Goal: Task Accomplishment & Management: Manage account settings

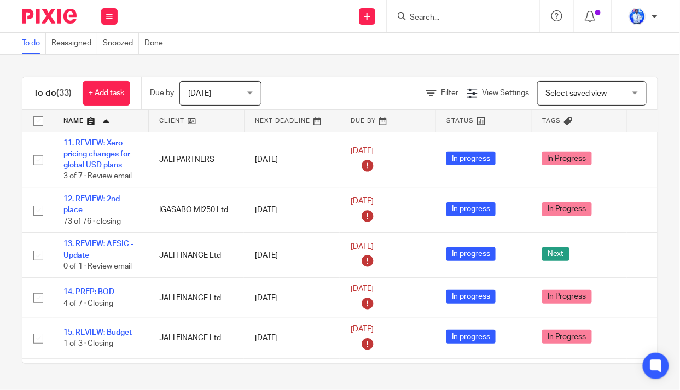
click at [679, 125] on main "To do Reassigned Snoozed Done To do (33) + Add task Due by Today Today Today To…" at bounding box center [340, 195] width 680 height 390
click at [364, 60] on div "To do (33) + Add task Due by Today Today Today Tomorrow This week Next week Thi…" at bounding box center [340, 220] width 680 height 331
drag, startPoint x: 96, startPoint y: 166, endPoint x: 0, endPoint y: 276, distance: 146.1
click at [0, 276] on div "To do (33) + Add task Due by Today Today Today Tomorrow This week Next week Thi…" at bounding box center [340, 220] width 680 height 331
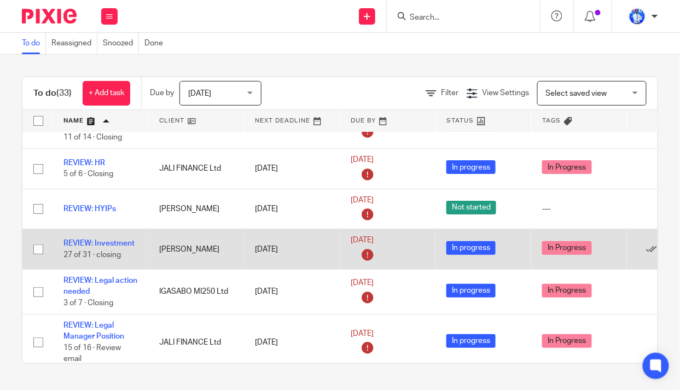
scroll to position [1242, 0]
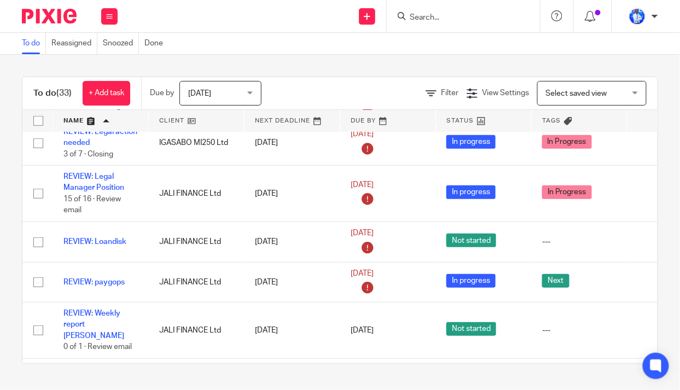
drag, startPoint x: 87, startPoint y: 193, endPoint x: 7, endPoint y: 160, distance: 87.0
click at [0, 161] on div "To do (33) + Add task Due by Today Today Today Tomorrow This week Next week Thi…" at bounding box center [340, 220] width 680 height 331
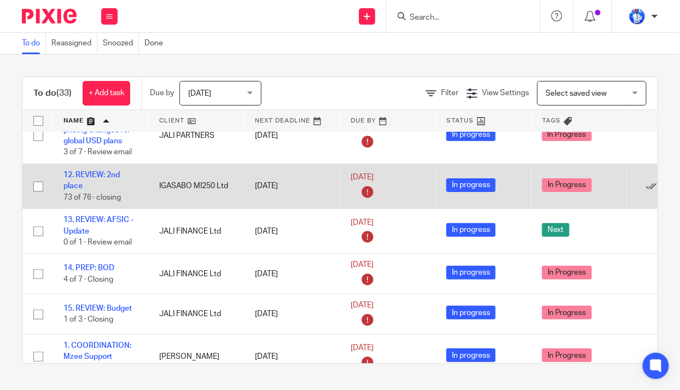
scroll to position [0, 0]
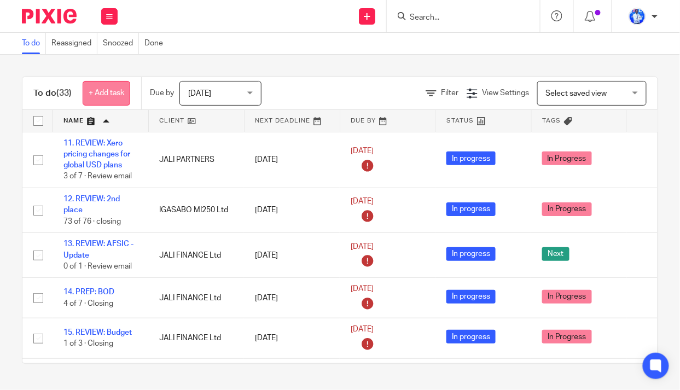
click at [115, 94] on link "+ Add task" at bounding box center [107, 93] width 48 height 25
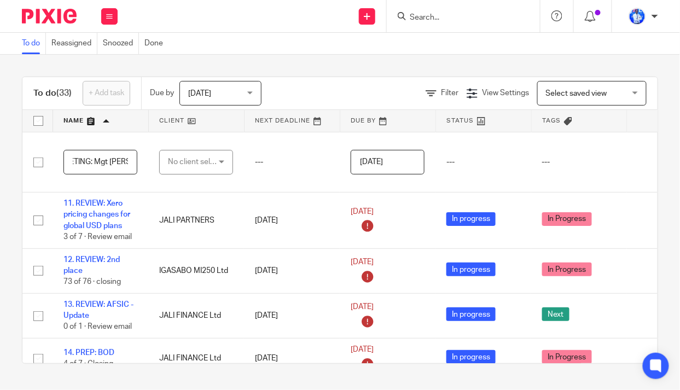
scroll to position [0, 20]
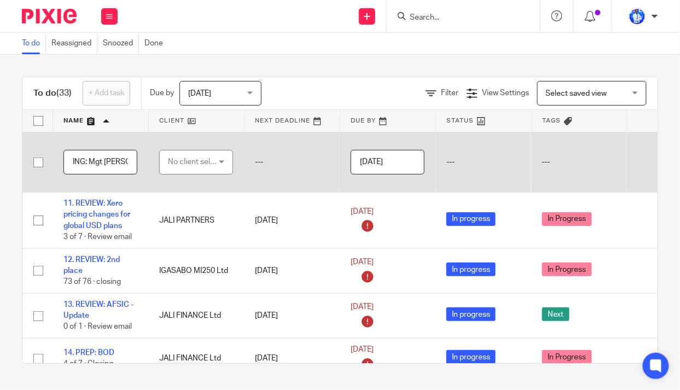
type input "MEETING: Mgt IWACU"
click at [201, 159] on div "No client selected" at bounding box center [193, 161] width 51 height 23
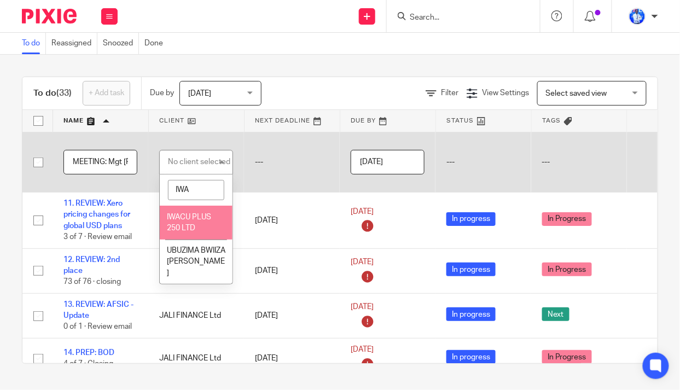
type input "IWA"
click at [189, 218] on span "IWACU PLUS 250 LTD" at bounding box center [189, 222] width 44 height 19
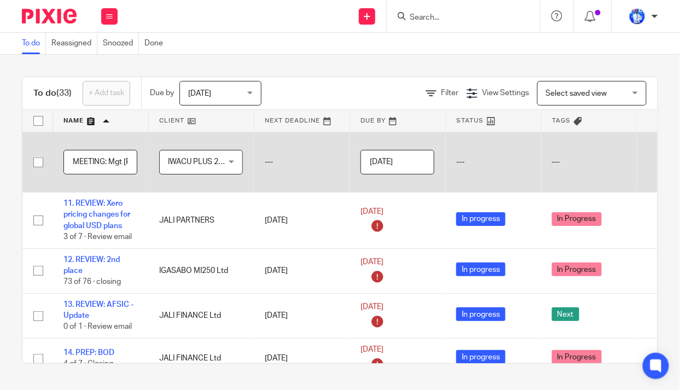
scroll to position [0, 97]
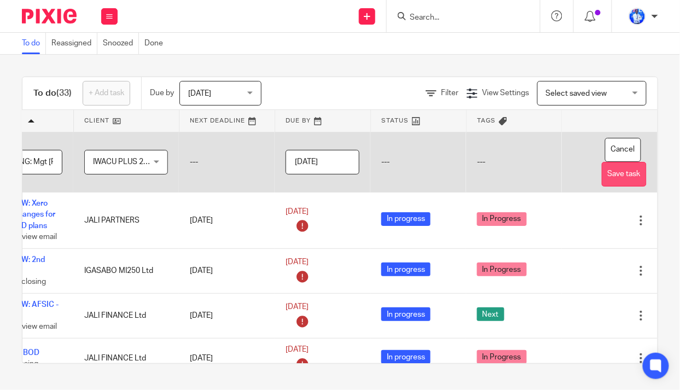
click at [601, 173] on button "Save task" at bounding box center [623, 174] width 45 height 25
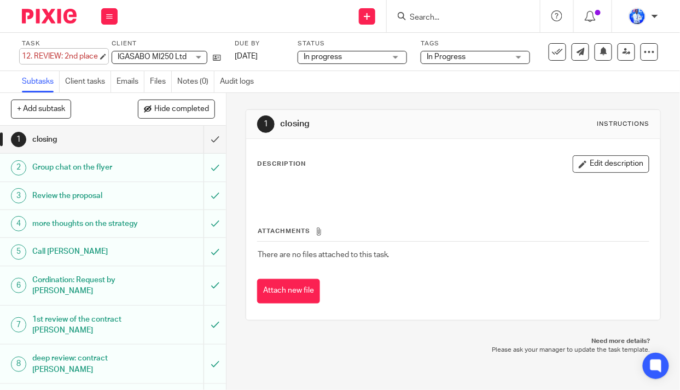
click at [30, 55] on div "12. REVIEW: 2nd place Save 12. REVIEW: 2nd place" at bounding box center [60, 56] width 76 height 11
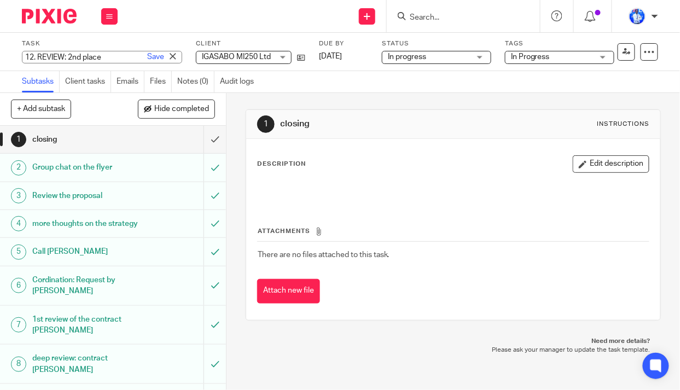
click at [32, 55] on input "12. REVIEW: 2nd place" at bounding box center [102, 57] width 160 height 13
type input "5. REVIEW: 2nd place"
click at [147, 55] on link "Save" at bounding box center [155, 56] width 17 height 11
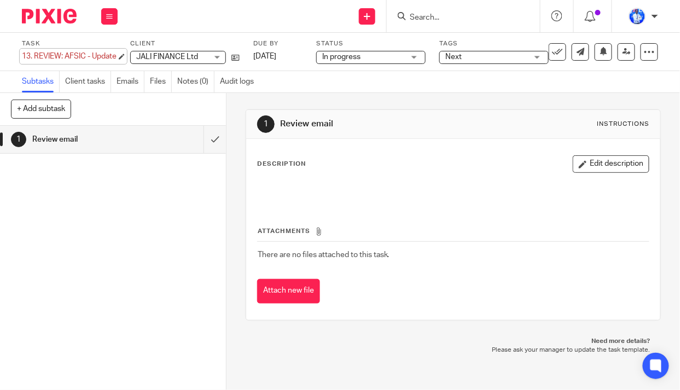
click at [31, 55] on div "13. REVIEW: AFSIC - Update Save 13. REVIEW: AFSIC - Update" at bounding box center [69, 56] width 95 height 11
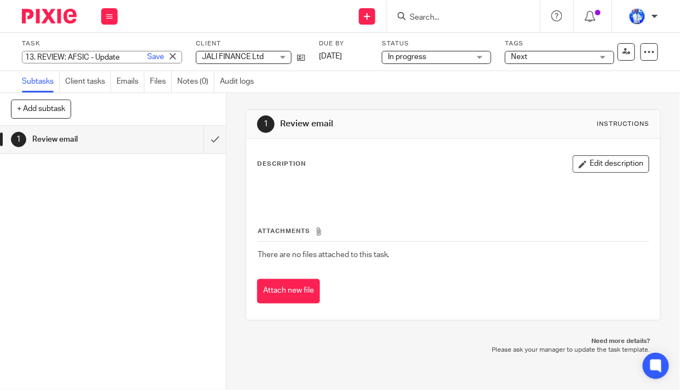
click at [34, 57] on input "13. REVIEW: AFSIC - Update" at bounding box center [102, 57] width 160 height 13
type input "8. REVIEW: AFSIC - Update"
click at [147, 57] on link "Save" at bounding box center [155, 56] width 17 height 11
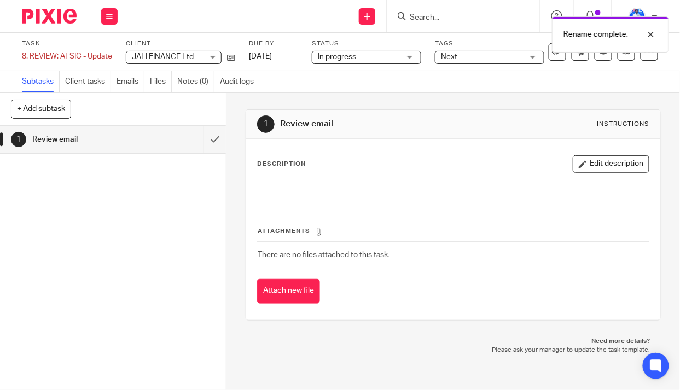
click at [490, 55] on span "Next" at bounding box center [482, 56] width 82 height 11
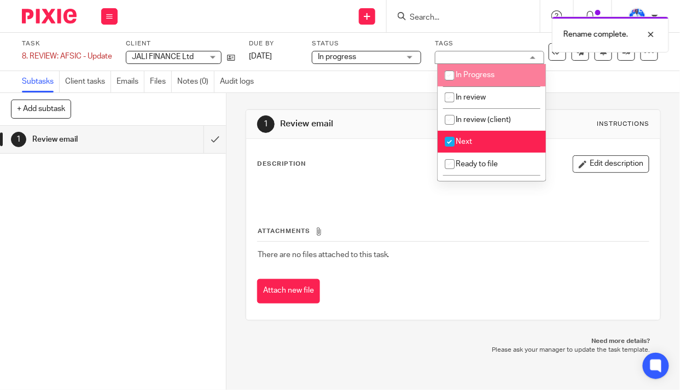
click at [489, 78] on span "In Progress" at bounding box center [475, 75] width 39 height 8
checkbox input "true"
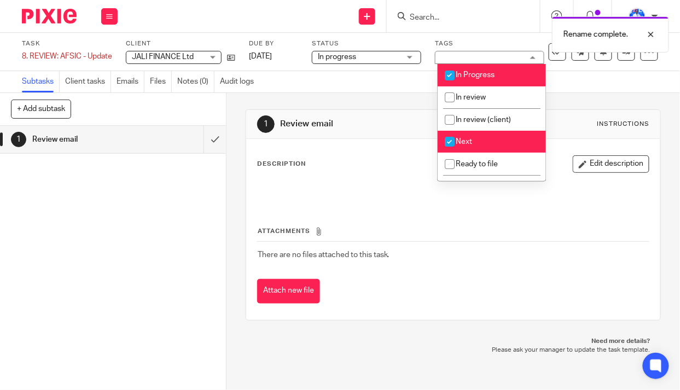
click at [486, 137] on li "Next" at bounding box center [491, 142] width 108 height 22
checkbox input "false"
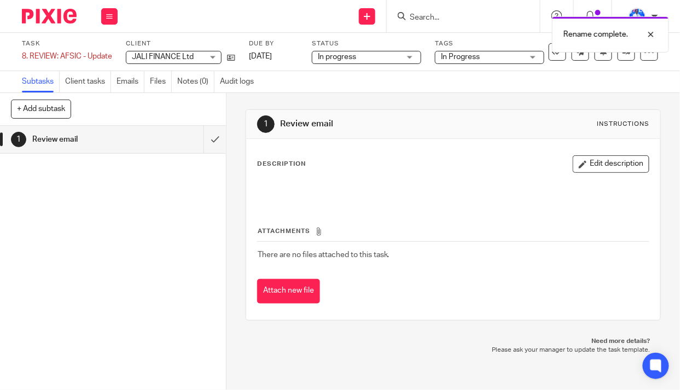
click at [349, 96] on div "1 Review email Instructions Description Edit description Attachments There are …" at bounding box center [454, 215] width 416 height 244
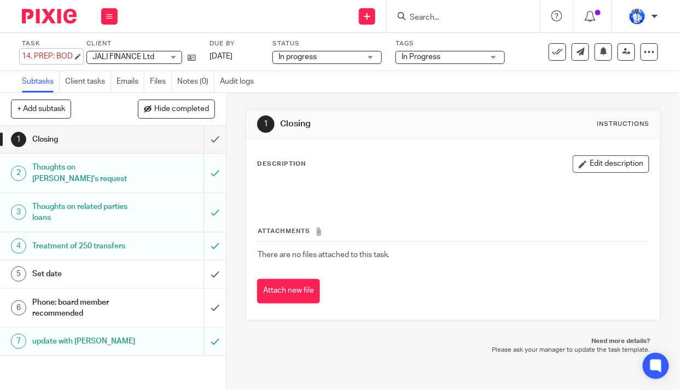
click at [31, 54] on div "14. PREP: BOD Save 14. PREP: BOD" at bounding box center [47, 56] width 51 height 11
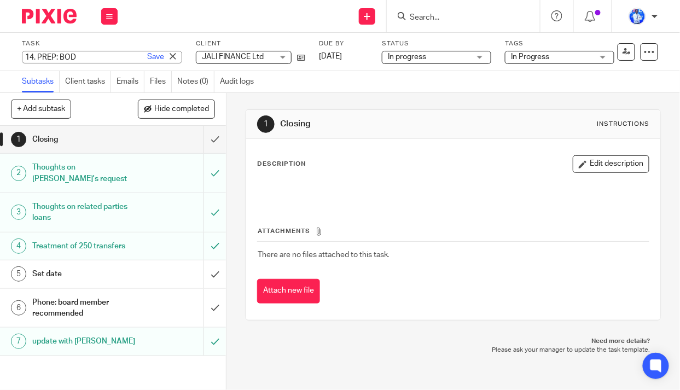
click at [34, 56] on input "14. PREP: BOD" at bounding box center [102, 57] width 160 height 13
type input "3. PREP: BOD"
click at [147, 56] on link "Save" at bounding box center [155, 56] width 17 height 11
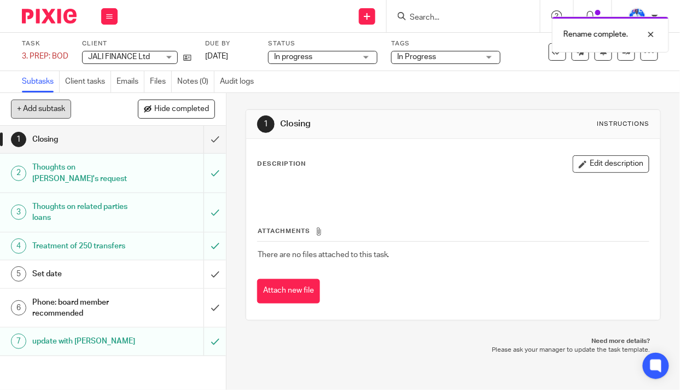
click at [35, 108] on button "+ Add subtask" at bounding box center [41, 109] width 60 height 19
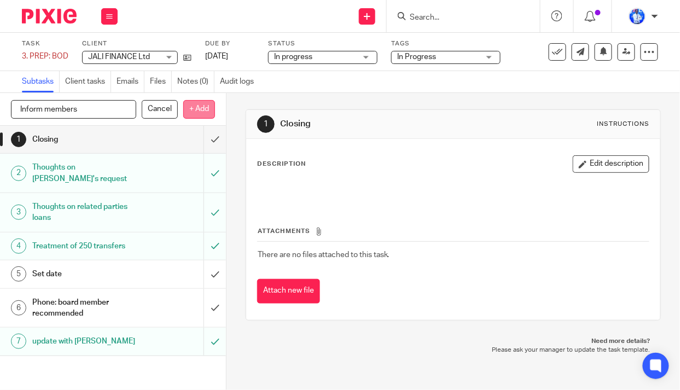
type input "Inform members"
click at [203, 108] on p "+ Add" at bounding box center [199, 109] width 32 height 19
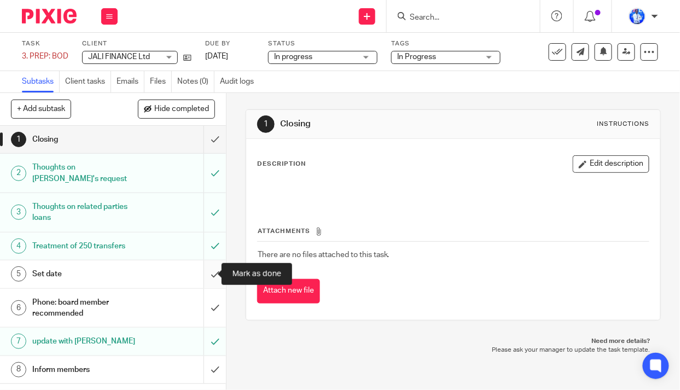
click at [206, 275] on input "submit" at bounding box center [113, 273] width 226 height 27
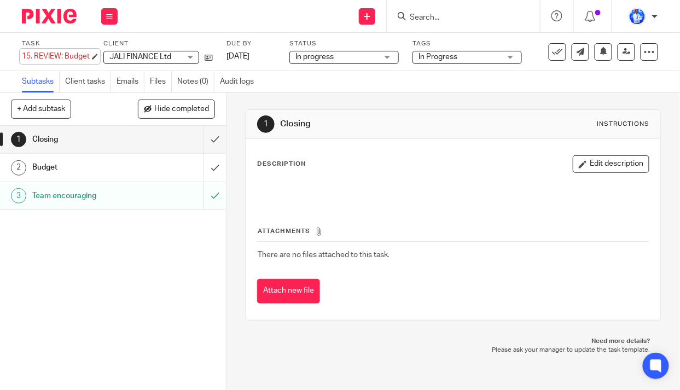
click at [36, 54] on div "15. REVIEW: Budget Save 15. REVIEW: Budget" at bounding box center [56, 56] width 68 height 11
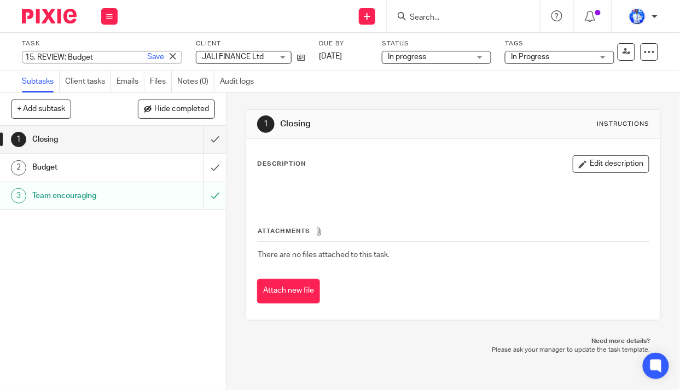
click at [39, 57] on input "15. REVIEW: Budget" at bounding box center [102, 57] width 160 height 13
type input "REVIEW: Budget"
click at [147, 57] on link "Save" at bounding box center [155, 56] width 17 height 11
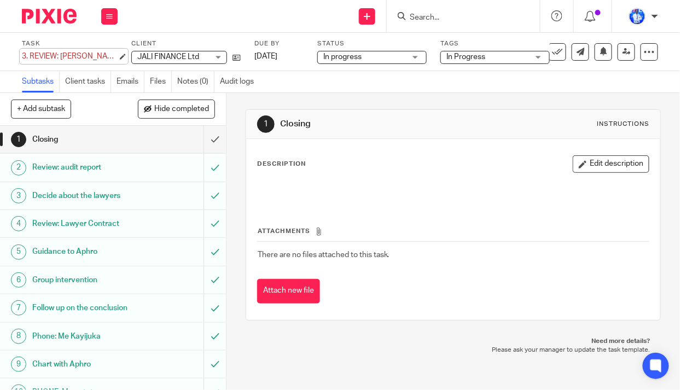
click at [27, 55] on div "3. REVIEW: Jean Paul file Save 3. REVIEW: Jean Paul file" at bounding box center [70, 56] width 96 height 11
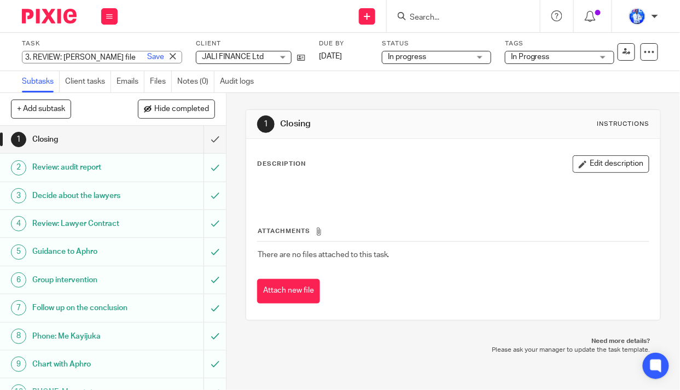
click at [30, 57] on input "3. REVIEW: Jean Paul file" at bounding box center [102, 57] width 160 height 13
type input "7. REVIEW: Jean Paul file"
click at [147, 57] on link "Save" at bounding box center [155, 56] width 17 height 11
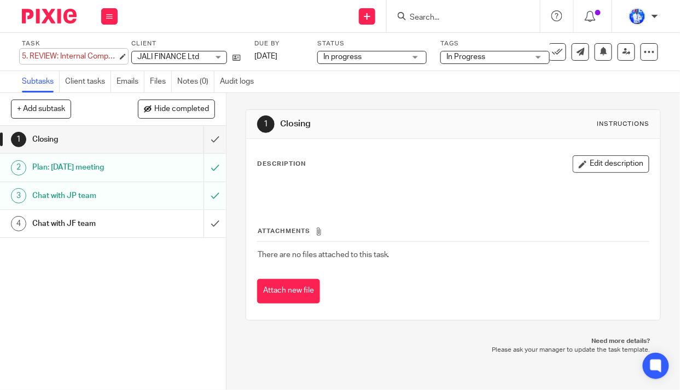
click at [26, 55] on div "5. REVIEW: Internal Companies' accounting Save 5. REVIEW: Internal Companies' a…" at bounding box center [70, 56] width 96 height 11
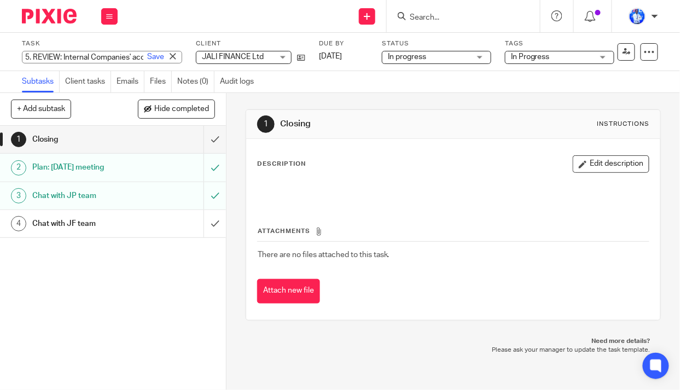
click at [30, 56] on input "5. REVIEW: Internal Companies' accounting" at bounding box center [102, 57] width 160 height 13
type input "2. REVIEW: Internal Companies' accounting"
click at [147, 57] on link "Save" at bounding box center [155, 56] width 17 height 11
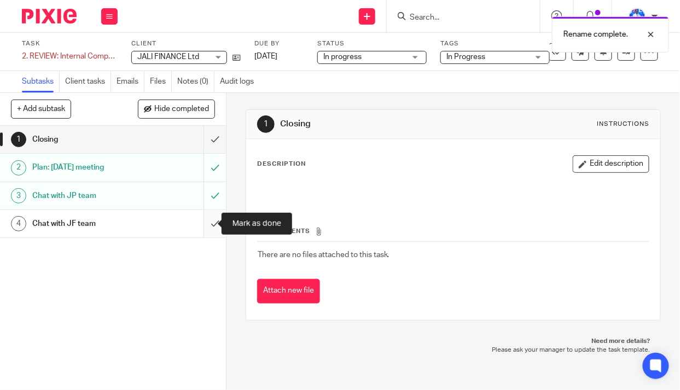
click at [206, 222] on input "submit" at bounding box center [113, 223] width 226 height 27
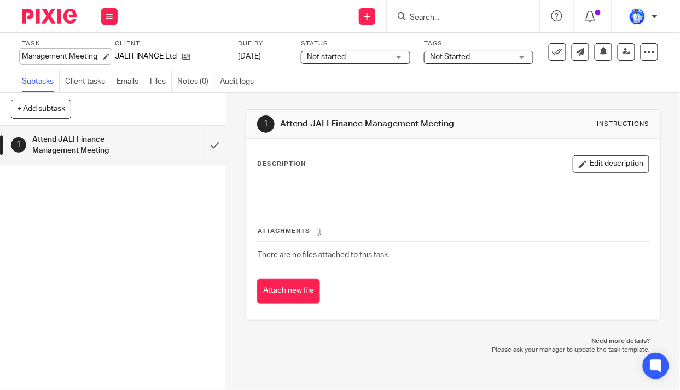
click at [25, 56] on div "Management Meeting_ Save Management Meeting_" at bounding box center [61, 56] width 79 height 11
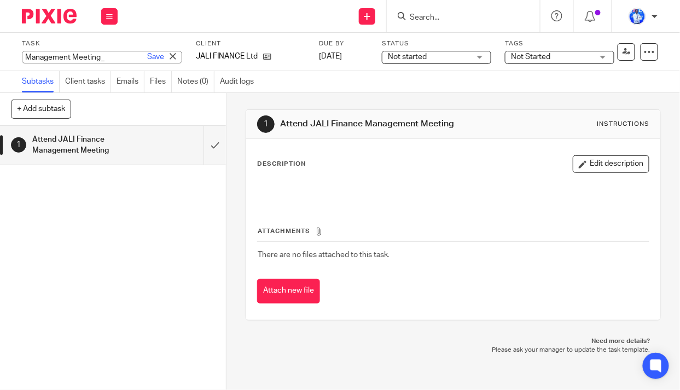
click at [25, 56] on input "Management Meeting_" at bounding box center [102, 57] width 160 height 13
type input "1. Management Meeting_"
click at [147, 56] on link "Save" at bounding box center [155, 56] width 17 height 11
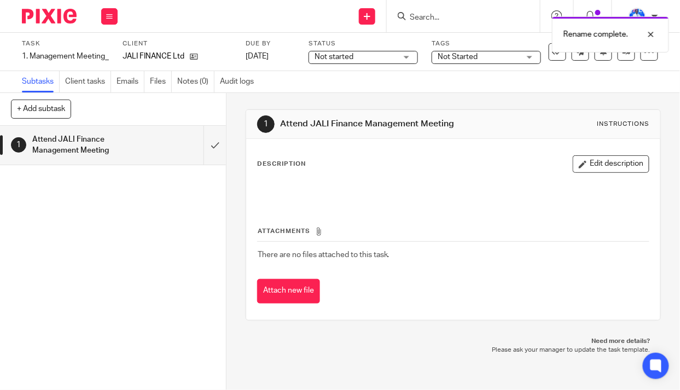
click at [335, 56] on span "Not started" at bounding box center [333, 57] width 39 height 8
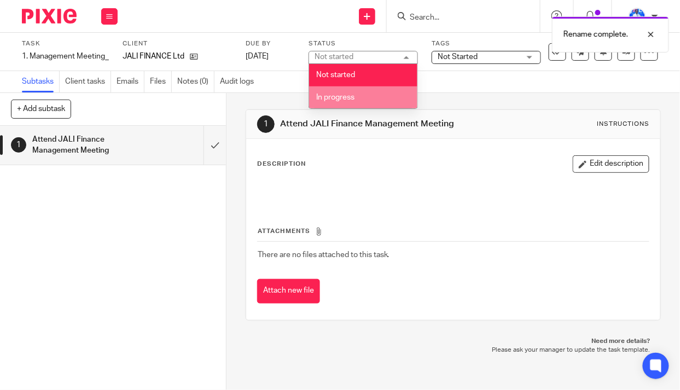
click at [341, 97] on span "In progress" at bounding box center [335, 98] width 38 height 8
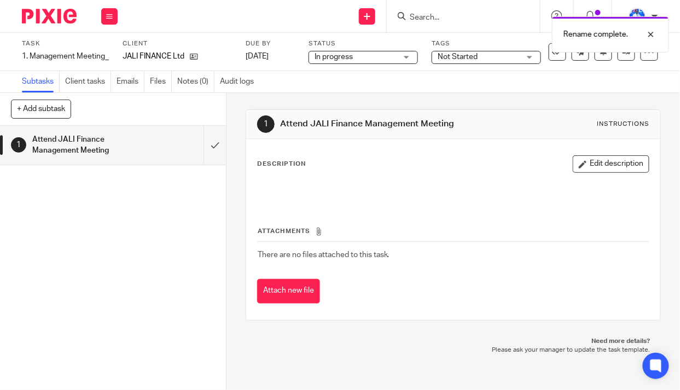
click at [487, 52] on div "Rename complete." at bounding box center [504, 32] width 329 height 42
click at [480, 58] on span "Not Started" at bounding box center [478, 56] width 82 height 11
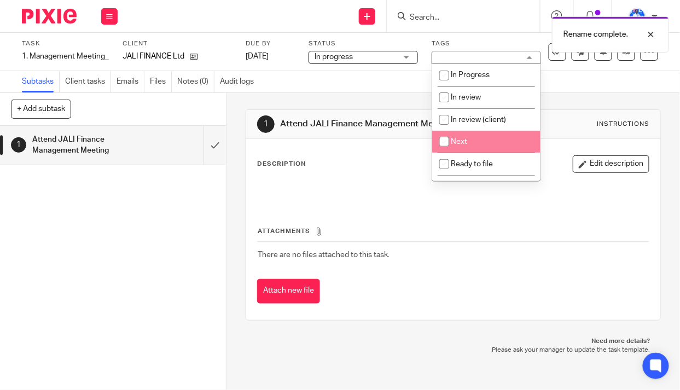
click at [469, 143] on li "Next" at bounding box center [486, 142] width 108 height 22
checkbox input "true"
click at [362, 92] on div "Subtasks Client tasks Emails Files Notes (0) Audit logs" at bounding box center [340, 82] width 680 height 22
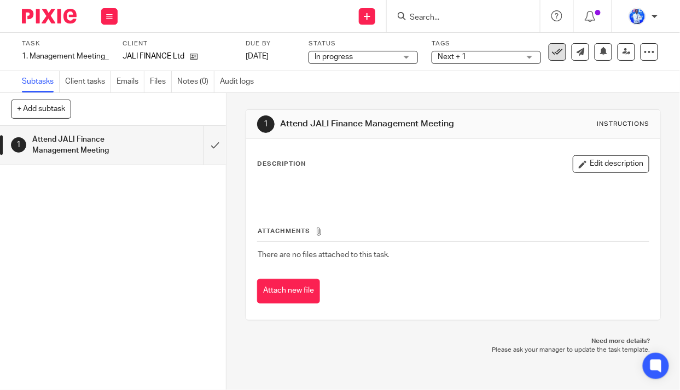
click at [552, 54] on icon at bounding box center [557, 51] width 11 height 11
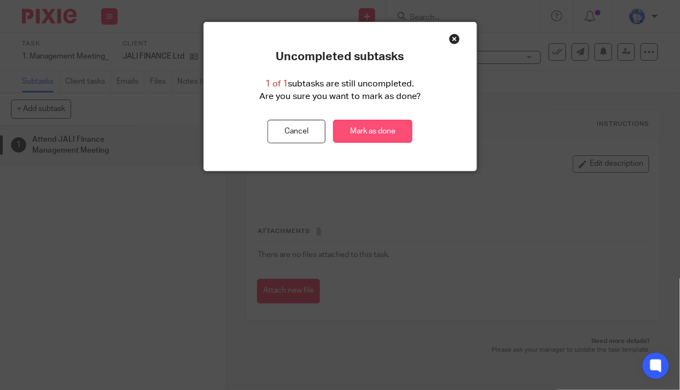
click at [363, 130] on link "Mark as done" at bounding box center [372, 132] width 79 height 24
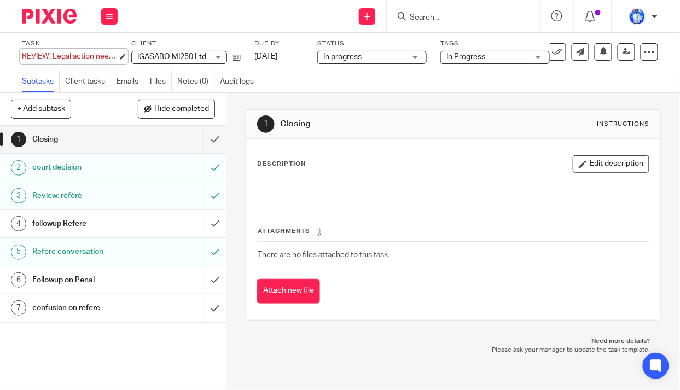
click at [20, 55] on div "Task REVIEW: Legal action needed Save REVIEW: Legal action needed 3 /7 Client I…" at bounding box center [340, 52] width 680 height 38
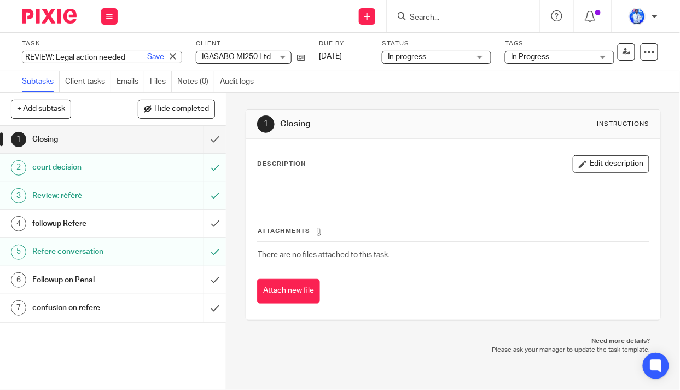
click at [22, 57] on input "REVIEW: Legal action needed" at bounding box center [102, 57] width 160 height 13
type input "6. REVIEW: Legal action needed"
click at [147, 57] on link "Save" at bounding box center [155, 56] width 17 height 11
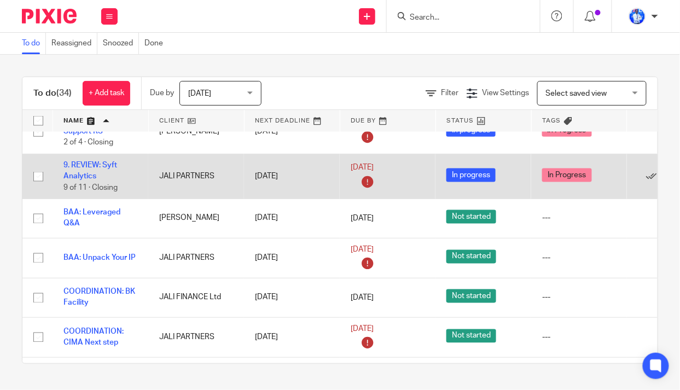
scroll to position [447, 0]
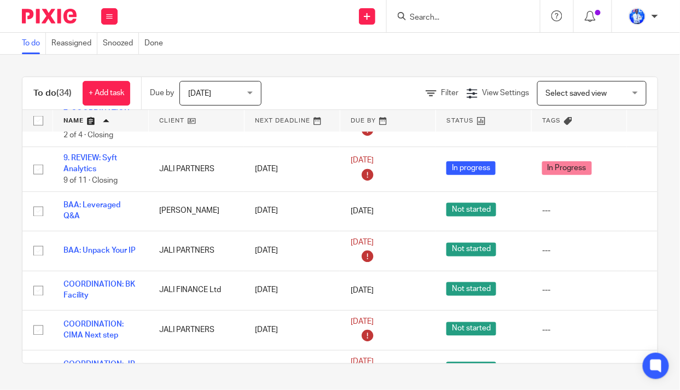
drag, startPoint x: 102, startPoint y: 285, endPoint x: 0, endPoint y: 287, distance: 101.7
click at [0, 287] on div "To do (34) + Add task Due by [DATE] [DATE] [DATE] [DATE] This week Next week Th…" at bounding box center [340, 220] width 680 height 331
drag, startPoint x: 91, startPoint y: 336, endPoint x: 0, endPoint y: 264, distance: 116.1
click at [0, 263] on div "To do (34) + Add task Due by [DATE] [DATE] [DATE] [DATE] This week Next week Th…" at bounding box center [340, 220] width 680 height 331
drag, startPoint x: 78, startPoint y: 326, endPoint x: 0, endPoint y: 288, distance: 86.8
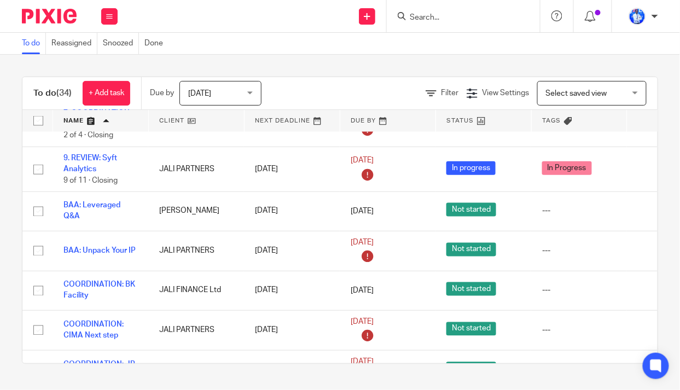
click at [0, 288] on div "To do (34) + Add task Due by [DATE] [DATE] [DATE] [DATE] This week Next week Th…" at bounding box center [340, 220] width 680 height 331
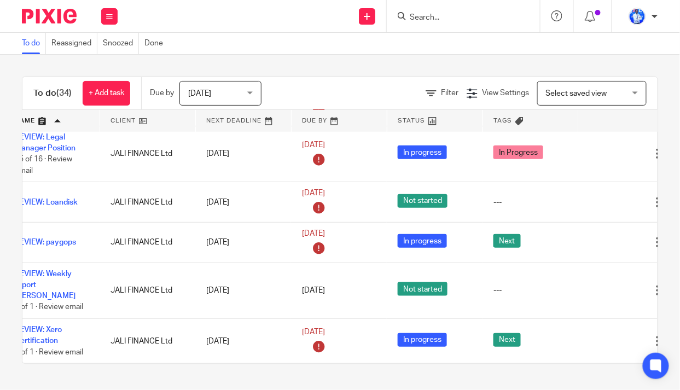
scroll to position [1324, 87]
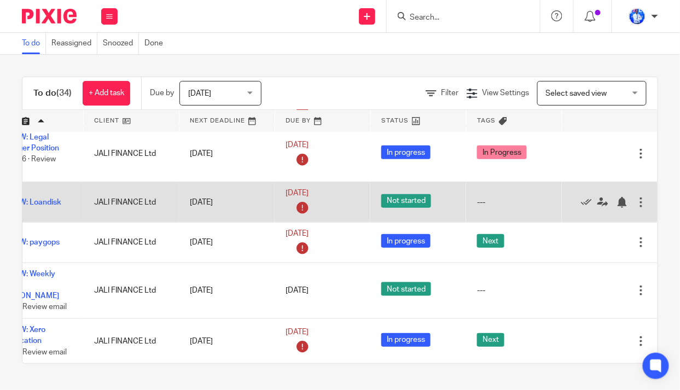
click at [635, 205] on div at bounding box center [640, 202] width 11 height 11
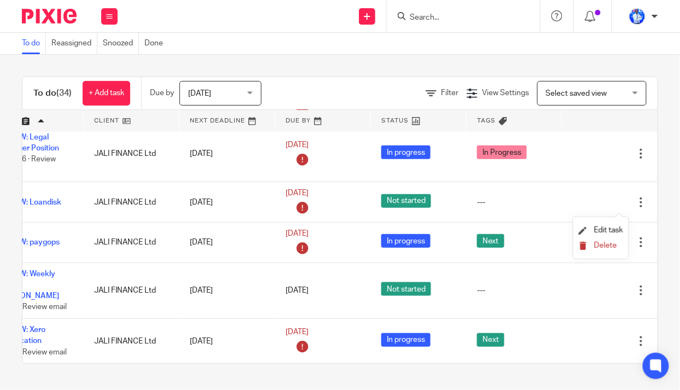
click at [592, 248] on button "Delete" at bounding box center [600, 246] width 44 height 9
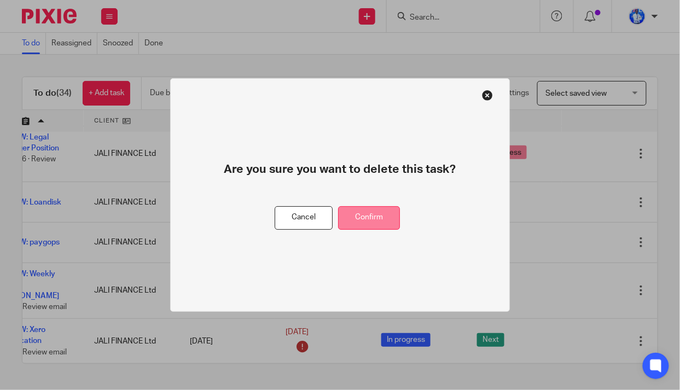
click at [386, 211] on button "Confirm" at bounding box center [369, 218] width 62 height 24
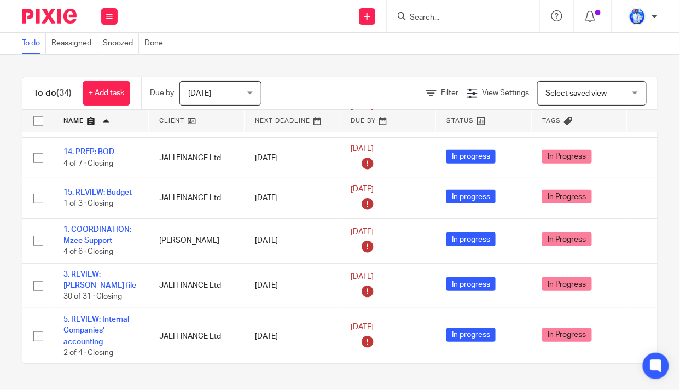
scroll to position [0, 0]
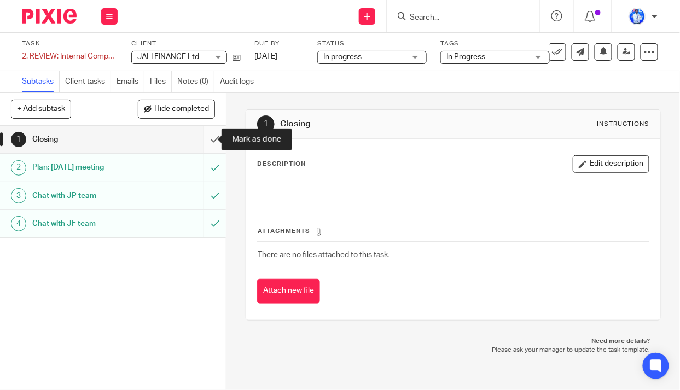
click at [205, 139] on input "submit" at bounding box center [113, 139] width 226 height 27
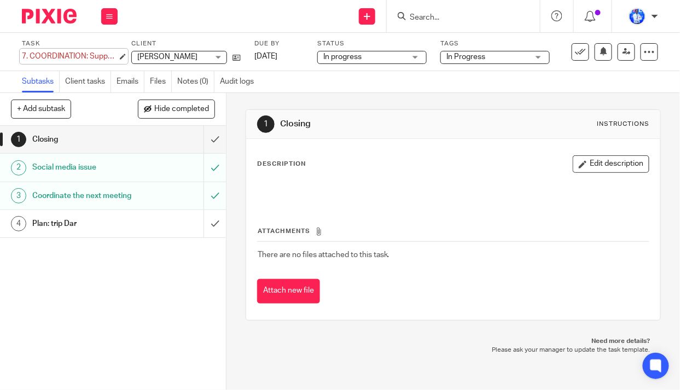
click at [26, 55] on div "7. COORDINATION: Support RS Save 7. COORDINATION: Support RS" at bounding box center [70, 56] width 96 height 11
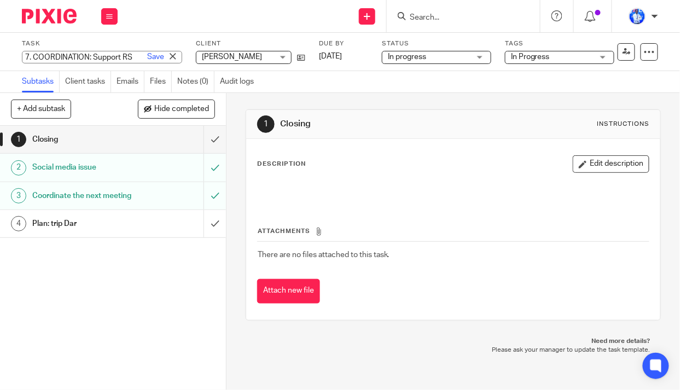
click at [29, 57] on input "7. COORDINATION: Support RS" at bounding box center [102, 57] width 160 height 13
type input "4. COORDINATION: Support RS"
click at [147, 57] on link "Save" at bounding box center [155, 56] width 17 height 11
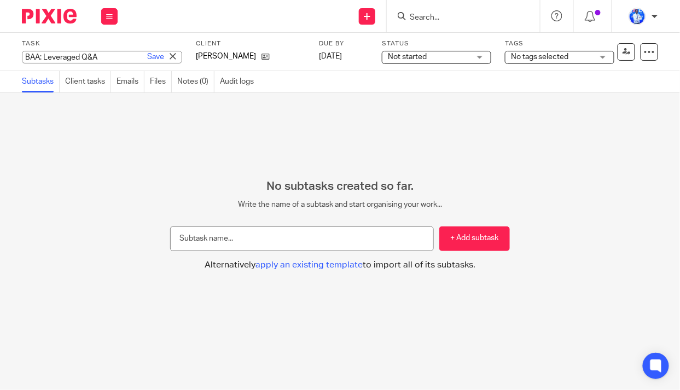
click at [22, 54] on div "BAA: Leveraged Q&A Save BAA: Leveraged Q&A" at bounding box center [102, 57] width 160 height 13
drag, startPoint x: 22, startPoint y: 57, endPoint x: 35, endPoint y: 50, distance: 14.4
click at [22, 57] on input "BAA: Leveraged Q&A" at bounding box center [102, 57] width 160 height 13
type input "9. BAA: Leveraged Q&A"
click at [147, 55] on link "Save" at bounding box center [155, 56] width 17 height 11
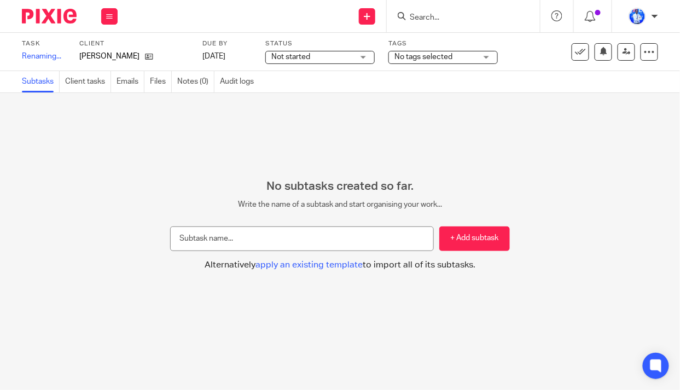
click at [332, 56] on span "Not started" at bounding box center [312, 56] width 82 height 11
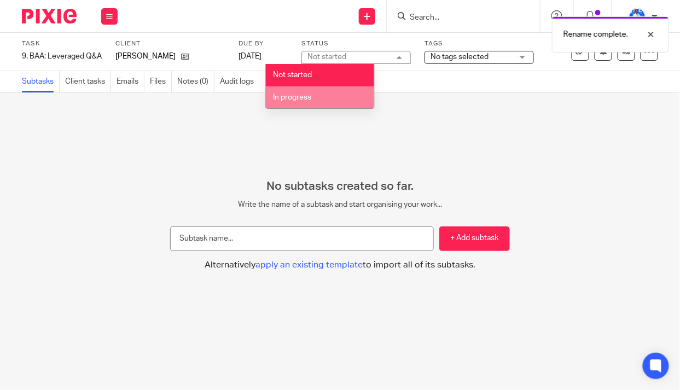
click at [344, 96] on li "In progress" at bounding box center [320, 97] width 108 height 22
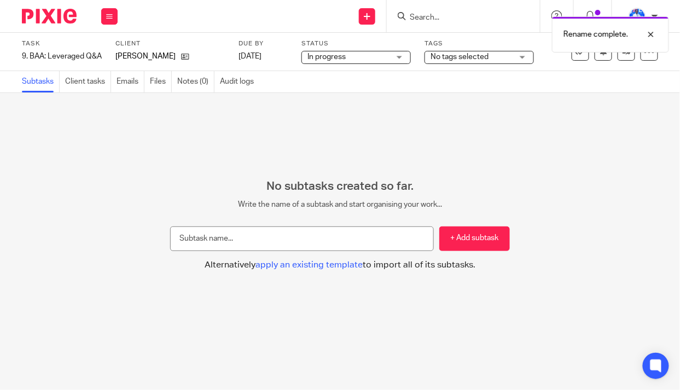
click at [483, 49] on div "Rename complete." at bounding box center [504, 32] width 329 height 42
click at [482, 56] on span "No tags selected" at bounding box center [459, 57] width 58 height 8
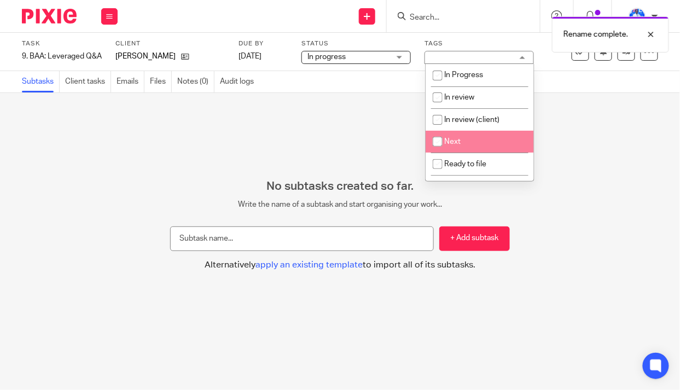
click at [477, 144] on li "Next" at bounding box center [479, 142] width 108 height 22
checkbox input "true"
click at [271, 144] on div "No subtasks created so far. Write the name of a subtask and start organising yo…" at bounding box center [340, 241] width 680 height 297
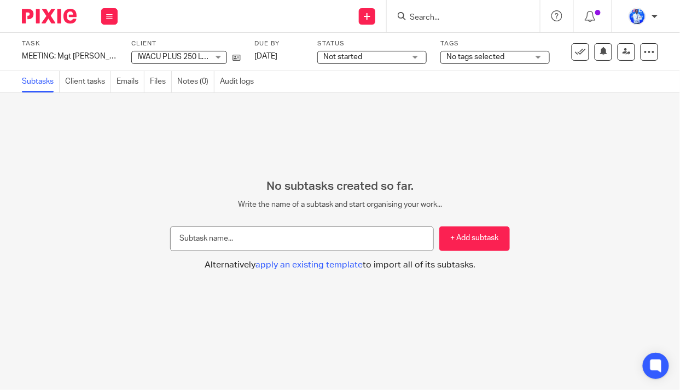
click at [24, 55] on div "MEETING: Mgt IWACU Save MEETING: Mgt IWACU" at bounding box center [70, 56] width 96 height 11
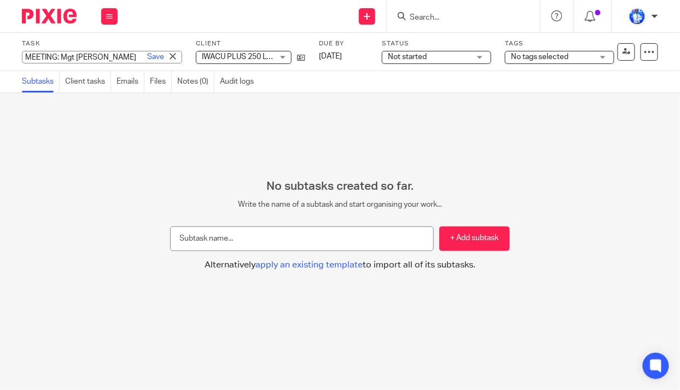
click at [24, 56] on input "MEETING: Mgt IWACU" at bounding box center [102, 57] width 160 height 13
type input "10. MEETING: Mgt IWACU"
click at [147, 54] on link "Save" at bounding box center [155, 56] width 17 height 11
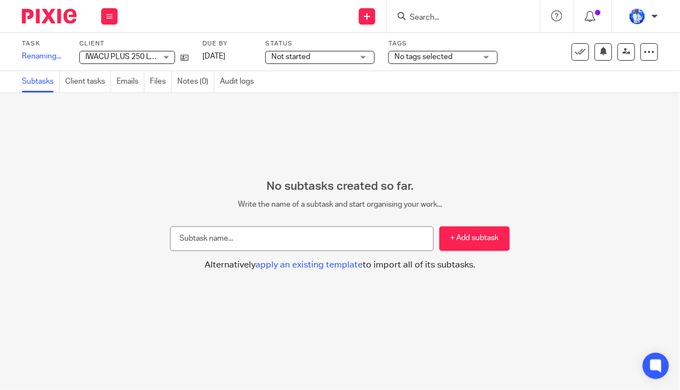
click at [344, 55] on span "Not started" at bounding box center [312, 56] width 82 height 11
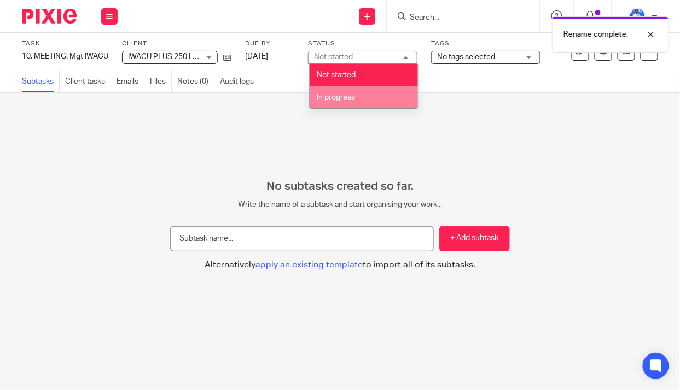
click at [349, 96] on span "In progress" at bounding box center [336, 98] width 38 height 8
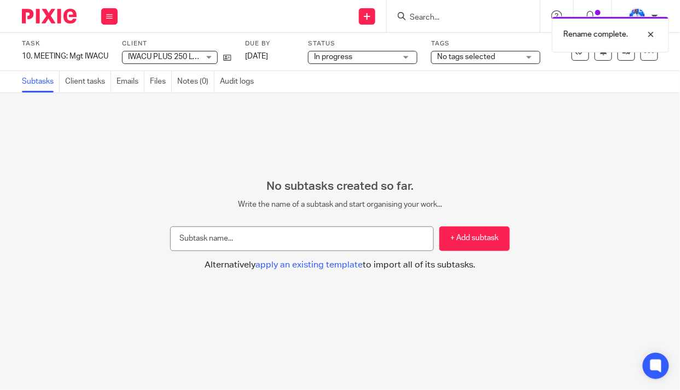
click at [459, 54] on span "No tags selected" at bounding box center [466, 57] width 58 height 8
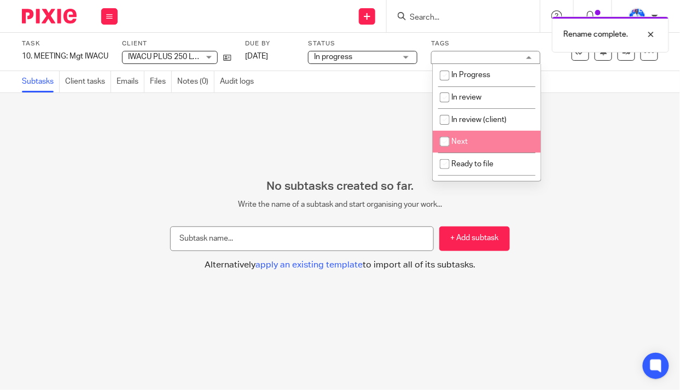
click at [450, 138] on input "checkbox" at bounding box center [444, 141] width 21 height 21
checkbox input "true"
click at [300, 104] on div "No subtasks created so far. Write the name of a subtask and start organising yo…" at bounding box center [340, 241] width 680 height 297
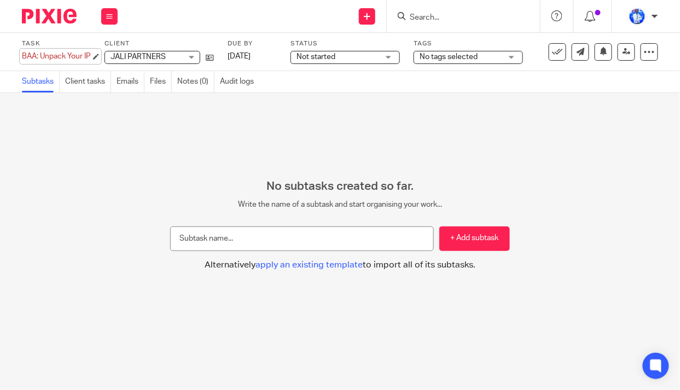
click at [22, 54] on div "BAA: Unpack Your IP Save BAA: Unpack Your IP" at bounding box center [56, 56] width 69 height 11
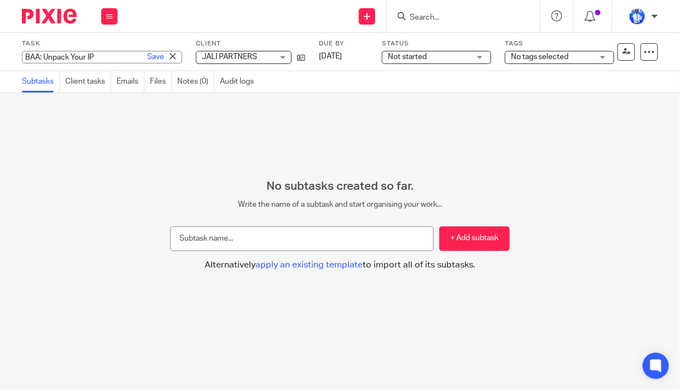
click at [22, 54] on input "BAA: Unpack Your IP" at bounding box center [102, 57] width 160 height 13
type input "15. BAA: Unpack Your IP"
click at [147, 52] on link "Save" at bounding box center [155, 56] width 17 height 11
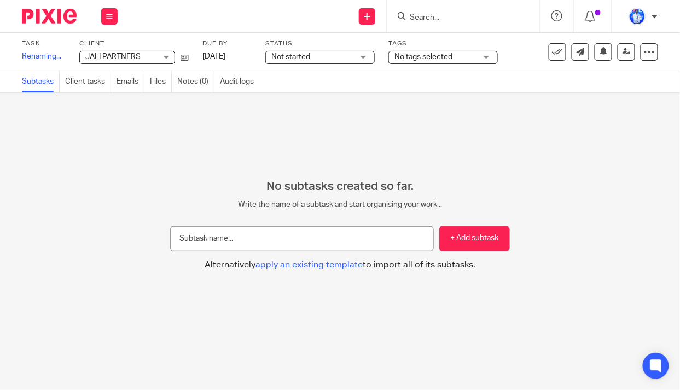
click at [347, 59] on span "Not started" at bounding box center [312, 56] width 82 height 11
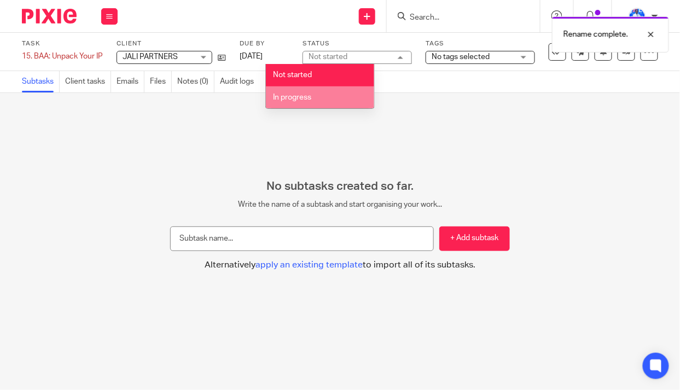
click at [336, 104] on li "In progress" at bounding box center [320, 97] width 108 height 22
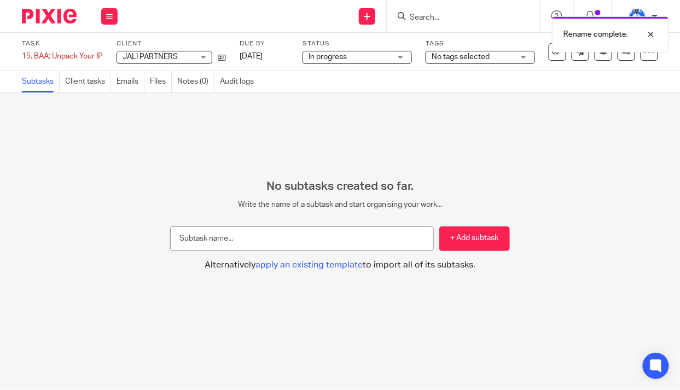
click at [477, 55] on span "No tags selected" at bounding box center [460, 57] width 58 height 8
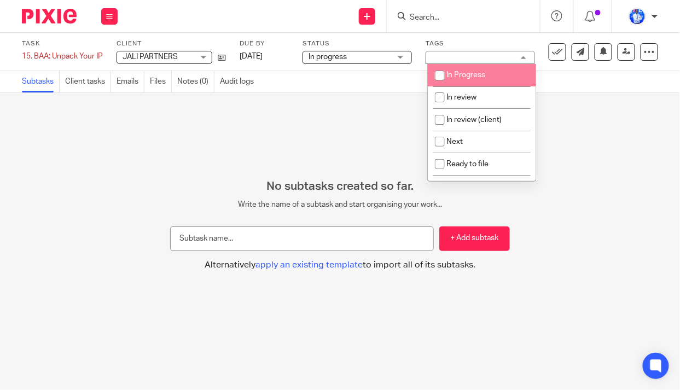
click at [477, 75] on span "In Progress" at bounding box center [465, 75] width 39 height 8
checkbox input "true"
click at [279, 108] on div "No subtasks created so far. Write the name of a subtask and start organising yo…" at bounding box center [340, 241] width 680 height 297
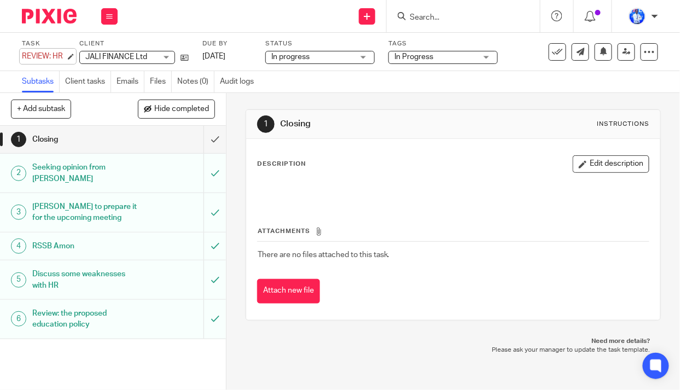
click at [22, 54] on div "REVIEW: HR Save REVIEW: HR" at bounding box center [44, 56] width 44 height 11
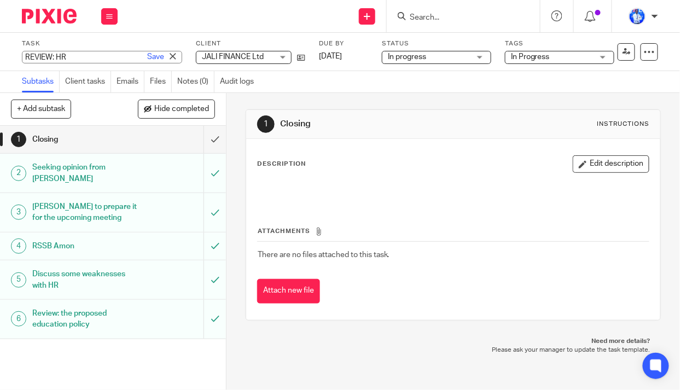
click at [24, 56] on input "REVIEW: HR" at bounding box center [102, 57] width 160 height 13
type input "12. REVIEW: HR"
click at [147, 60] on link "Save" at bounding box center [155, 56] width 17 height 11
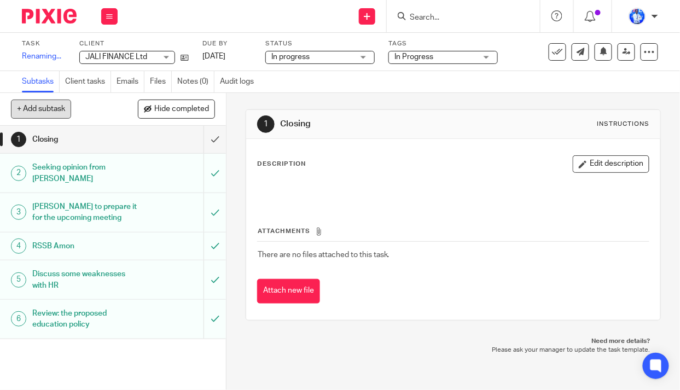
click at [55, 112] on button "+ Add subtask" at bounding box center [41, 109] width 60 height 19
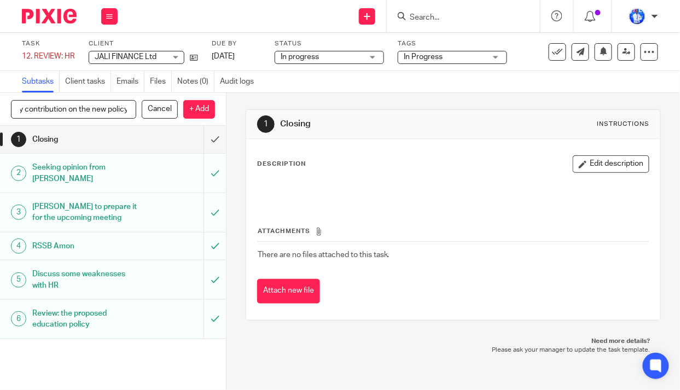
scroll to position [0, 11]
type input "my contribution on the new policy"
click at [194, 110] on p "+ Add" at bounding box center [199, 109] width 32 height 19
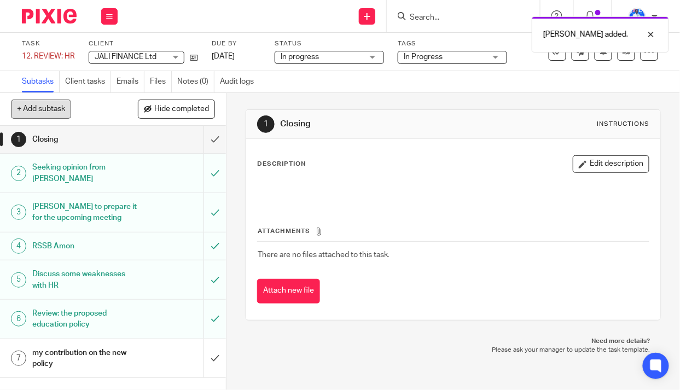
click at [41, 115] on button "+ Add subtask" at bounding box center [41, 109] width 60 height 19
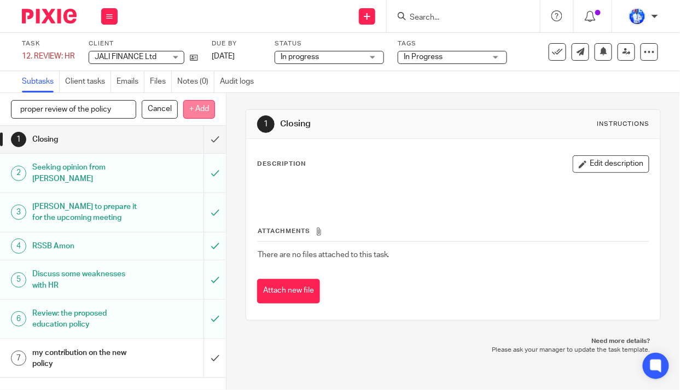
type input "proper review of the policy"
click at [200, 111] on p "+ Add" at bounding box center [199, 109] width 32 height 19
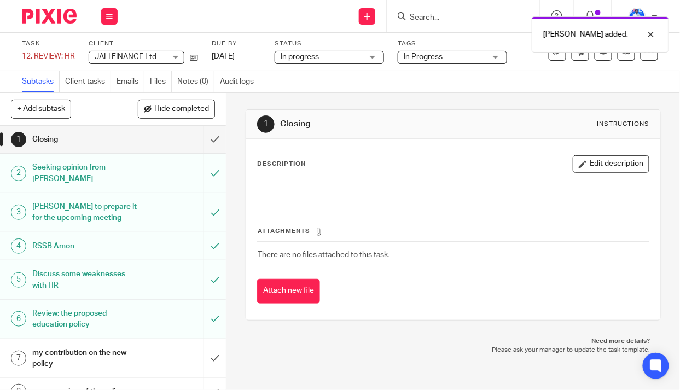
scroll to position [15, 0]
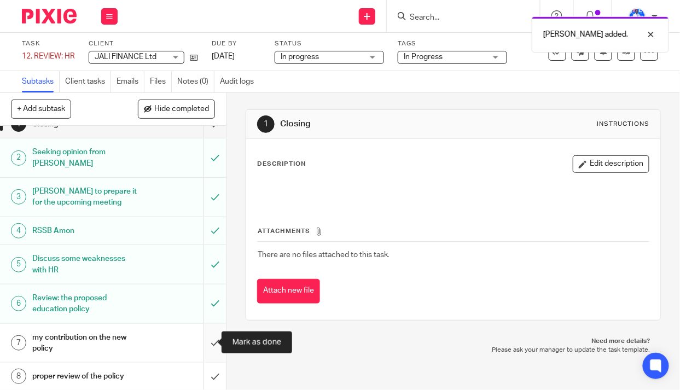
click at [204, 340] on input "submit" at bounding box center [113, 343] width 226 height 39
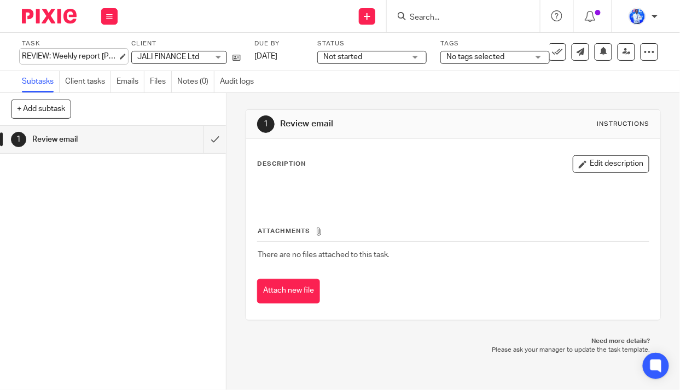
click at [22, 55] on div "REVIEW: Weekly report Bertin Save REVIEW: Weekly report Bertin" at bounding box center [70, 56] width 96 height 11
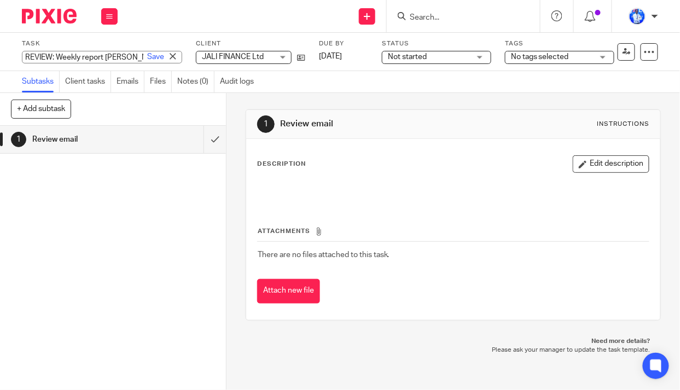
click at [23, 55] on input "REVIEW: Weekly report [PERSON_NAME]" at bounding box center [102, 57] width 160 height 13
type input "13. REVIEW: Weekly report Bertin"
click at [147, 55] on link "Save" at bounding box center [155, 56] width 17 height 11
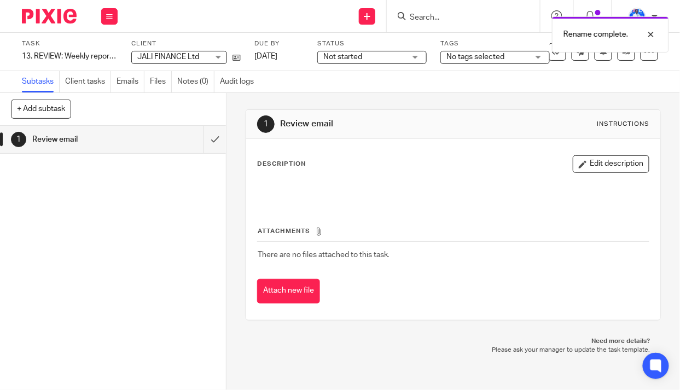
click at [313, 55] on div "Task 13. REVIEW: Weekly report Bertin Save 13. REVIEW: Weekly report Bertin 0 /…" at bounding box center [260, 51] width 477 height 25
click at [365, 60] on span "Not started" at bounding box center [364, 56] width 82 height 11
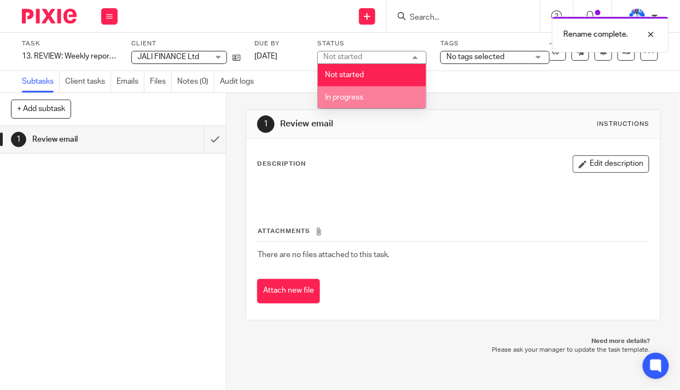
click at [363, 97] on span "In progress" at bounding box center [344, 98] width 38 height 8
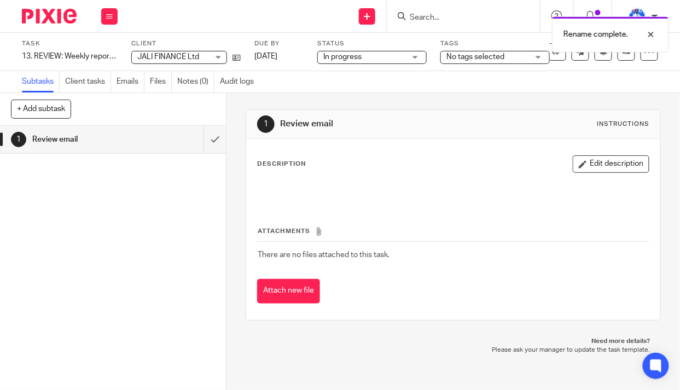
click at [488, 54] on span "No tags selected" at bounding box center [475, 57] width 58 height 8
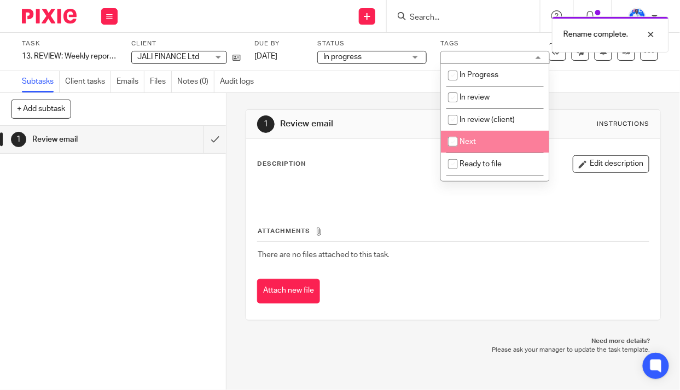
click at [474, 141] on span "Next" at bounding box center [467, 142] width 16 height 8
checkbox input "true"
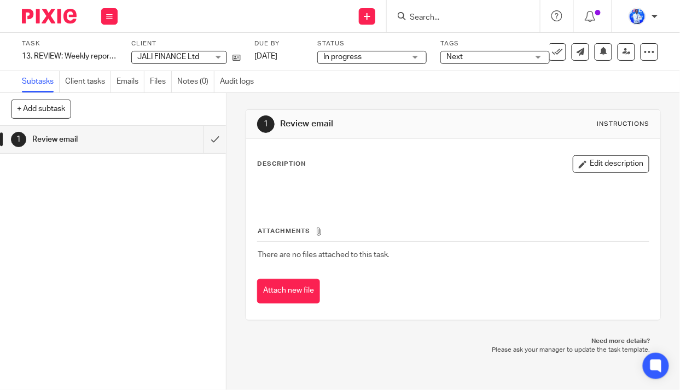
click at [353, 109] on div "1 Review email Instructions Description Edit description Attachments There are …" at bounding box center [454, 214] width 416 height 211
click at [22, 55] on div "REVIEW: Xero Certification Save REVIEW: Xero Certification" at bounding box center [67, 56] width 91 height 11
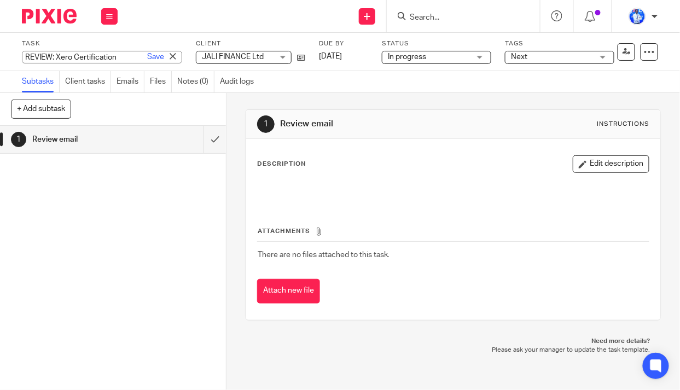
click at [25, 56] on input "REVIEW: Xero Certification" at bounding box center [102, 57] width 160 height 13
type input "14. REVIEW: Xero Certification"
click at [147, 57] on link "Save" at bounding box center [155, 56] width 17 height 11
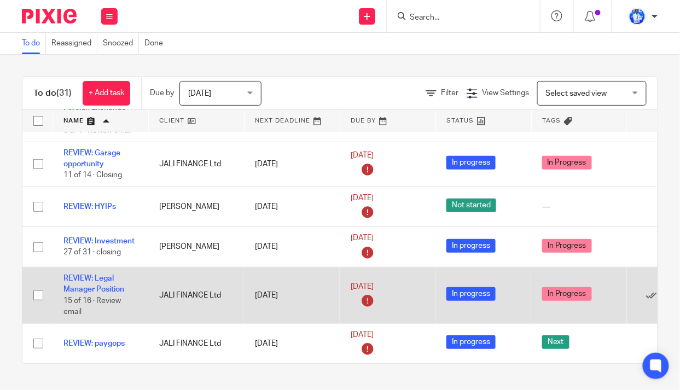
scroll to position [1148, 0]
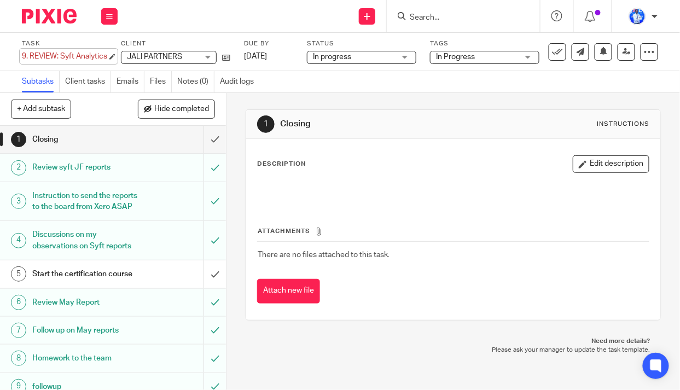
click at [31, 54] on div "9. REVIEW: Syft Analytics Save 9. REVIEW: Syft Analytics" at bounding box center [64, 56] width 85 height 11
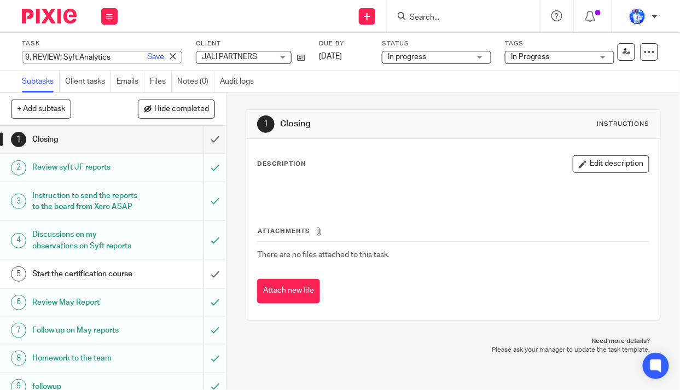
click at [33, 57] on input "9. REVIEW: Syft Analytics" at bounding box center [102, 57] width 160 height 13
type input "REVIEW: Syft Analytics"
click at [147, 57] on link "Save" at bounding box center [155, 56] width 17 height 11
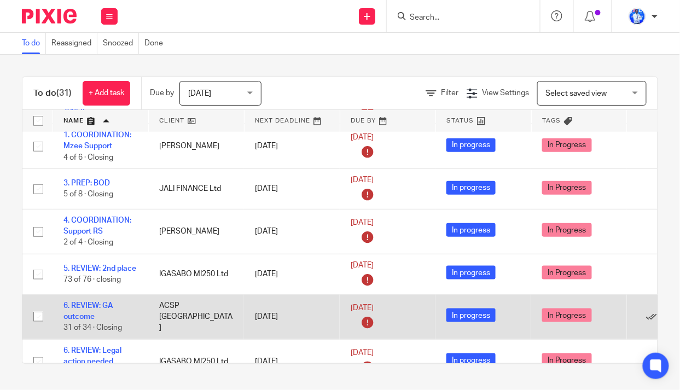
scroll to position [348, 0]
